Goal: Information Seeking & Learning: Check status

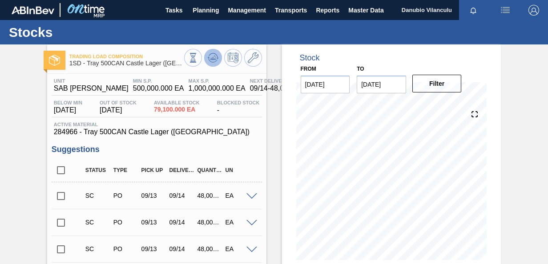
click at [213, 60] on icon at bounding box center [213, 57] width 11 height 11
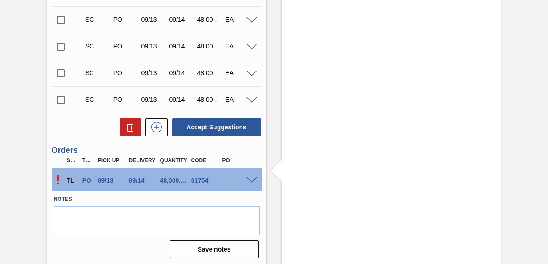
scroll to position [579, 0]
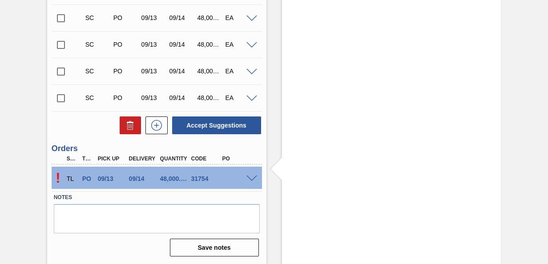
click at [251, 176] on span at bounding box center [251, 179] width 11 height 7
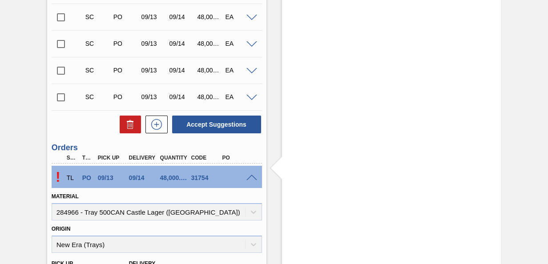
click at [189, 181] on div "31754" at bounding box center [205, 177] width 33 height 7
click at [251, 177] on span at bounding box center [251, 178] width 11 height 7
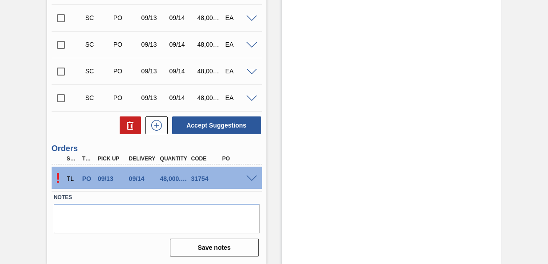
click at [61, 179] on div "TL" at bounding box center [69, 179] width 16 height 20
click at [252, 178] on span at bounding box center [251, 179] width 11 height 7
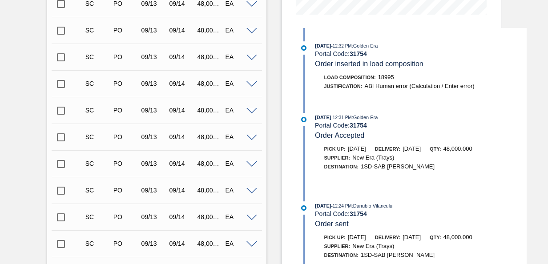
scroll to position [245, 0]
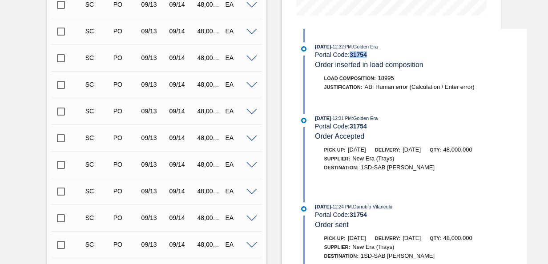
drag, startPoint x: 368, startPoint y: 53, endPoint x: 350, endPoint y: 57, distance: 18.2
click at [350, 57] on div "Portal Code: 31754" at bounding box center [420, 54] width 211 height 7
copy strong "31754"
click at [473, 38] on div "09/12/2025 - 12:32 PM : Golden Era Portal Code: 31754 Order inserted in load co…" at bounding box center [412, 174] width 229 height 290
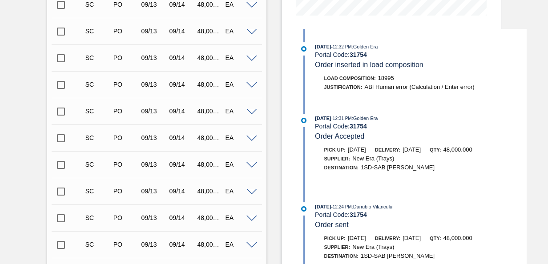
click at [473, 38] on div "09/12/2025 - 12:32 PM : Golden Era Portal Code: 31754 Order inserted in load co…" at bounding box center [412, 174] width 229 height 290
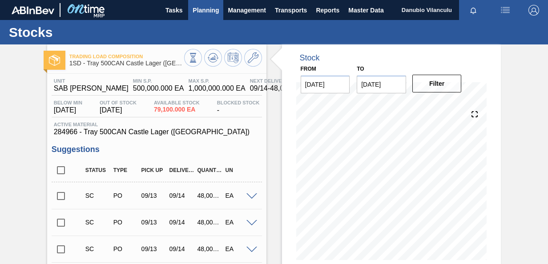
click at [193, 14] on span "Planning" at bounding box center [206, 10] width 26 height 11
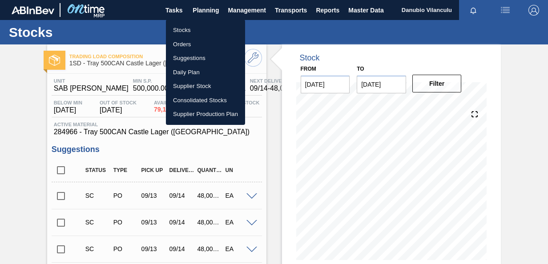
click at [31, 85] on div at bounding box center [274, 132] width 548 height 264
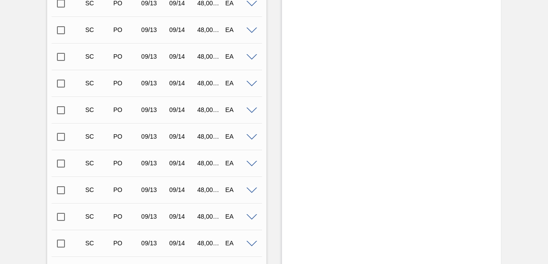
scroll to position [521, 0]
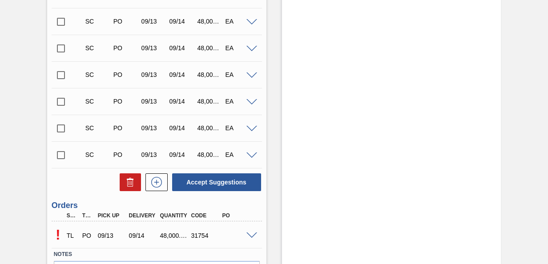
click at [250, 232] on div at bounding box center [253, 235] width 18 height 7
click at [252, 236] on span at bounding box center [251, 236] width 11 height 7
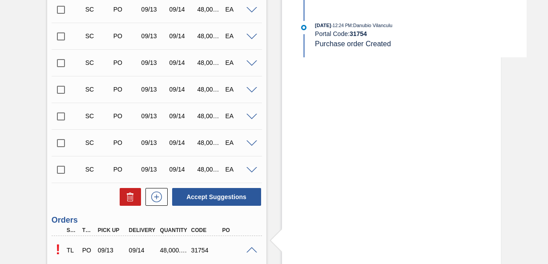
scroll to position [506, 0]
click at [484, 161] on div "Stock From [DATE] to [DATE] Filter 09/26 Stock Projection 969,084 SAP Planning …" at bounding box center [391, 45] width 219 height 1014
click at [546, 147] on div "Trading Load Composition 1SD - Tray 500CAN Castle Lager ([GEOGRAPHIC_DATA]) Uni…" at bounding box center [274, 45] width 548 height 1014
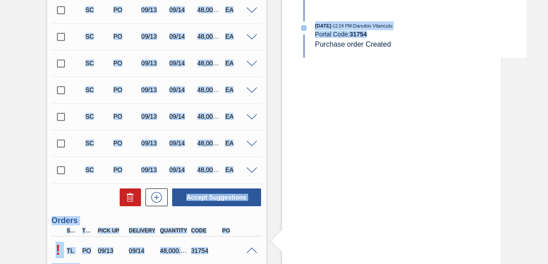
drag, startPoint x: 546, startPoint y: 147, endPoint x: 554, endPoint y: 95, distance: 53.1
click at [548, 0] on html "Tasks Planning Management Transports Reports Master Data Danubio Vilanculu Mark…" at bounding box center [274, 0] width 548 height 0
click at [440, 144] on div "Stock From [DATE] to [DATE] Filter 09/26 Stock Projection 969,084 SAP Planning …" at bounding box center [391, 45] width 219 height 1014
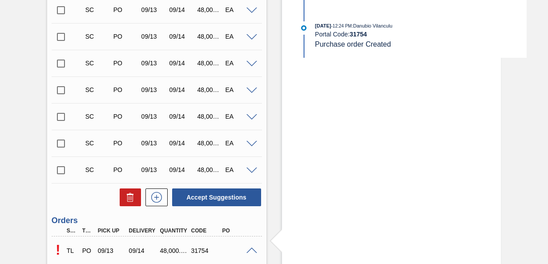
click at [452, 142] on div "Stock From [DATE] to [DATE] Filter 09/26 Stock Projection 969,084 SAP Planning …" at bounding box center [391, 45] width 219 height 1014
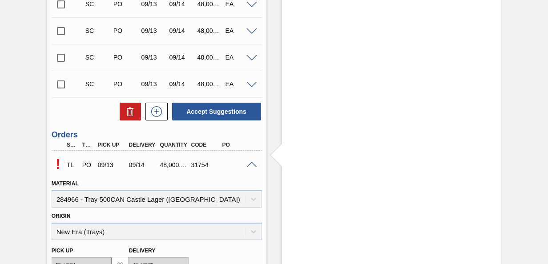
scroll to position [593, 0]
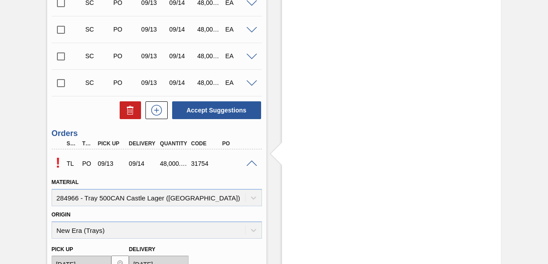
drag, startPoint x: 539, startPoint y: 170, endPoint x: 546, endPoint y: 168, distance: 7.3
click at [547, 168] on main "Tasks Planning Management Transports Reports Master Data Danubio Vilanculu Mark…" at bounding box center [274, 132] width 548 height 264
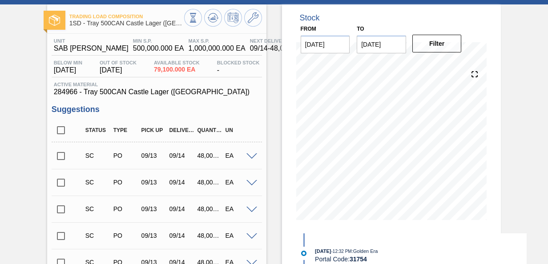
scroll to position [34, 0]
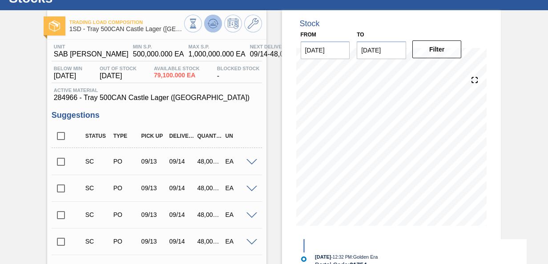
click at [213, 23] on icon at bounding box center [213, 23] width 11 height 11
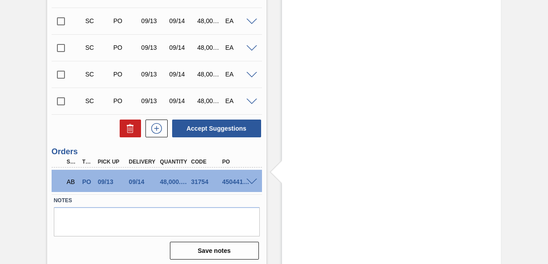
scroll to position [579, 0]
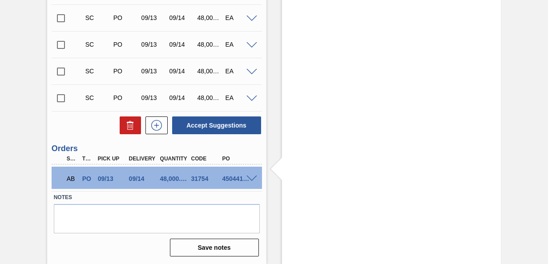
click at [248, 178] on span at bounding box center [251, 179] width 11 height 7
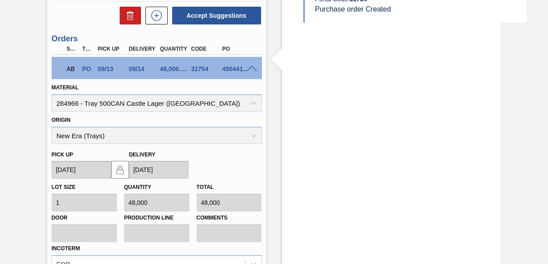
scroll to position [684, 0]
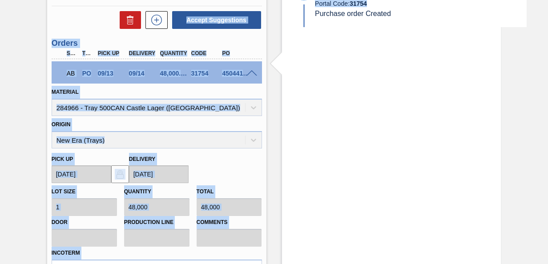
drag, startPoint x: 546, startPoint y: 177, endPoint x: 549, endPoint y: 204, distance: 26.4
click at [548, 0] on html "Tasks Planning Management Transports Reports Master Data Danubio Vilanculu Mark…" at bounding box center [274, 0] width 548 height 0
